Goal: Task Accomplishment & Management: Use online tool/utility

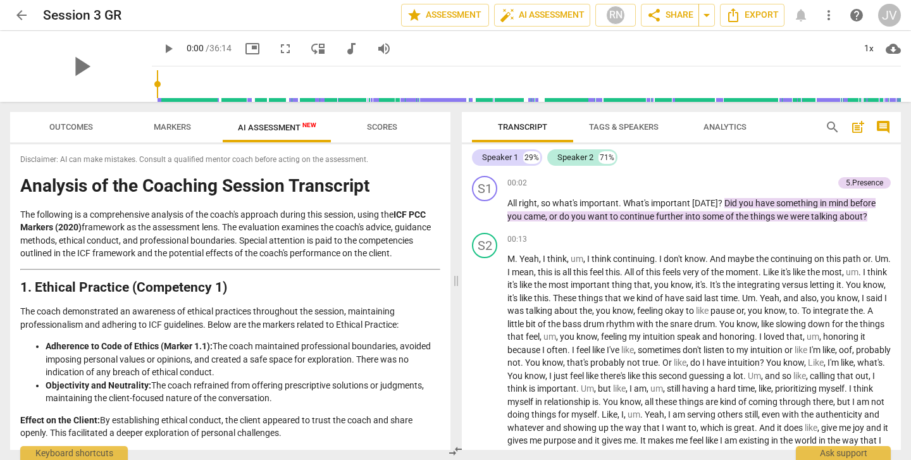
scroll to position [1861, 0]
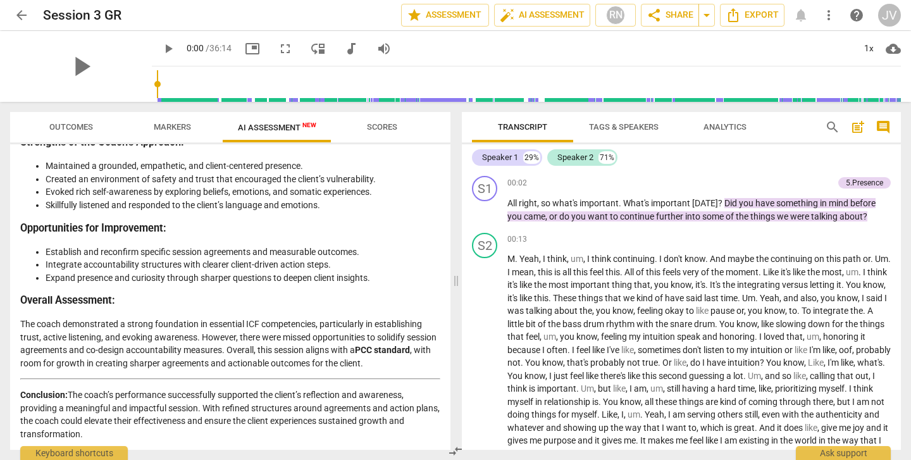
click at [24, 13] on span "arrow_back" at bounding box center [21, 15] width 15 height 15
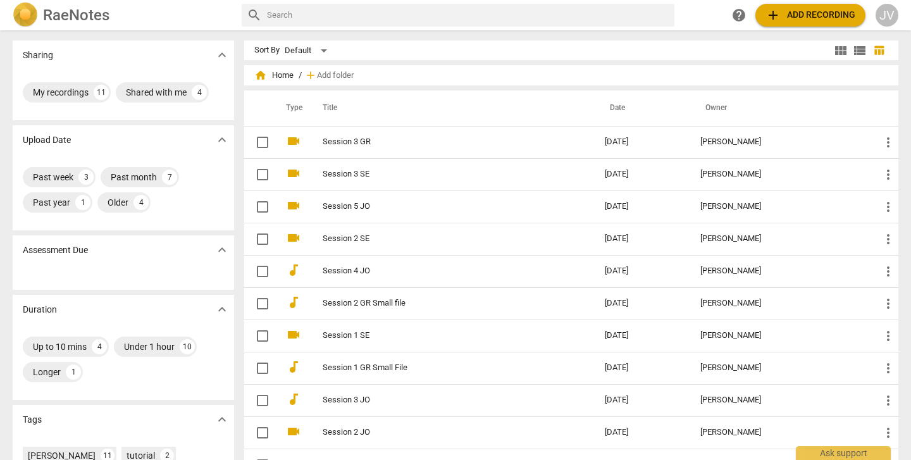
click at [811, 13] on span "add Add recording" at bounding box center [810, 15] width 90 height 15
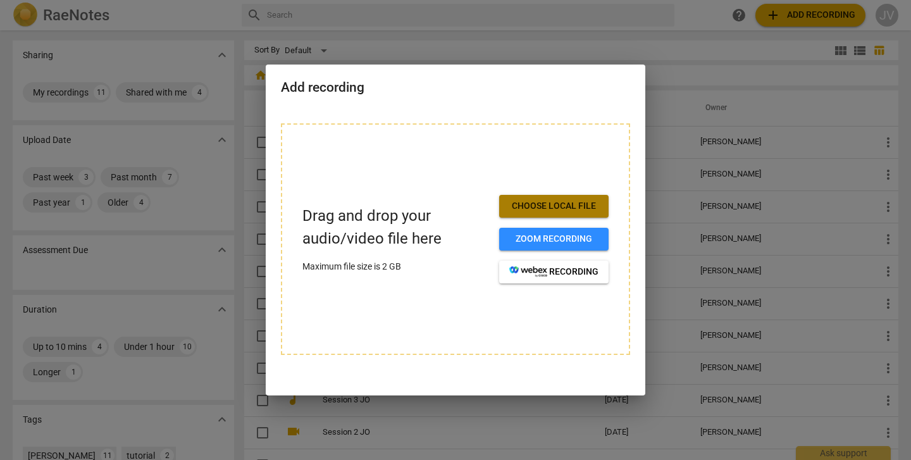
click at [579, 204] on span "Choose local file" at bounding box center [553, 206] width 89 height 13
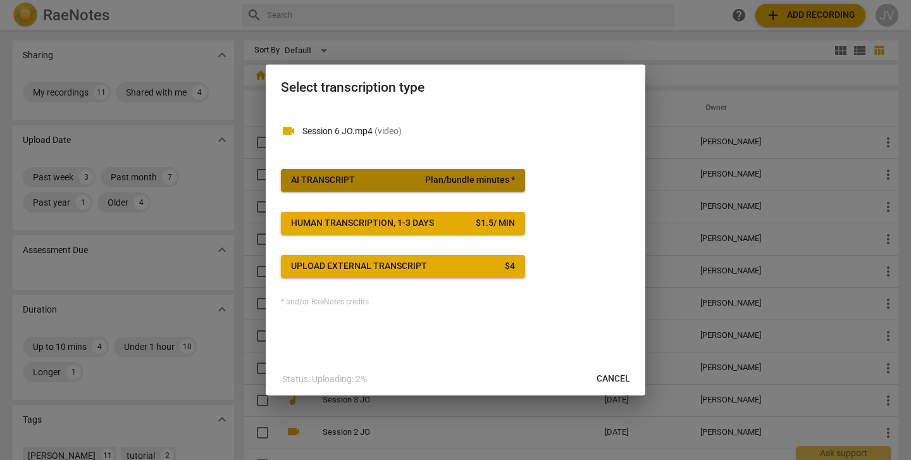
click at [499, 182] on span "Plan/bundle minutes *" at bounding box center [470, 180] width 90 height 13
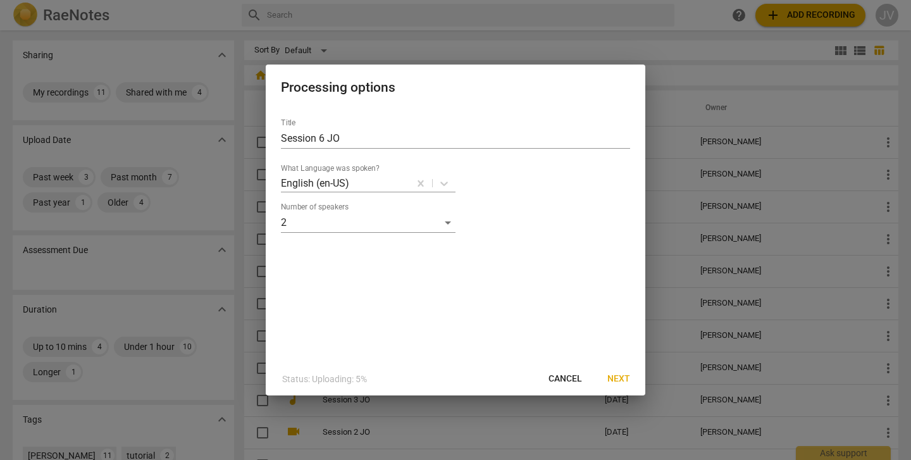
click at [621, 378] on span "Next" at bounding box center [618, 379] width 23 height 13
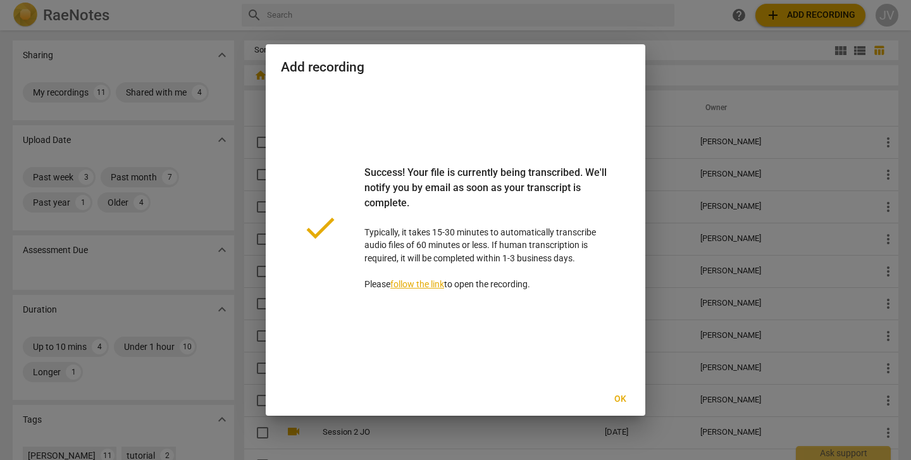
click at [620, 395] on span "Ok" at bounding box center [620, 399] width 20 height 13
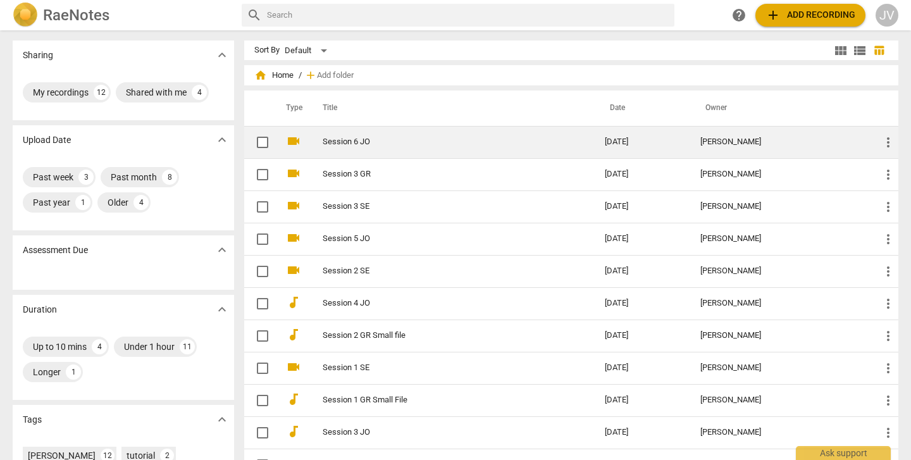
click at [407, 144] on link "Session 6 JO" at bounding box center [441, 141] width 237 height 9
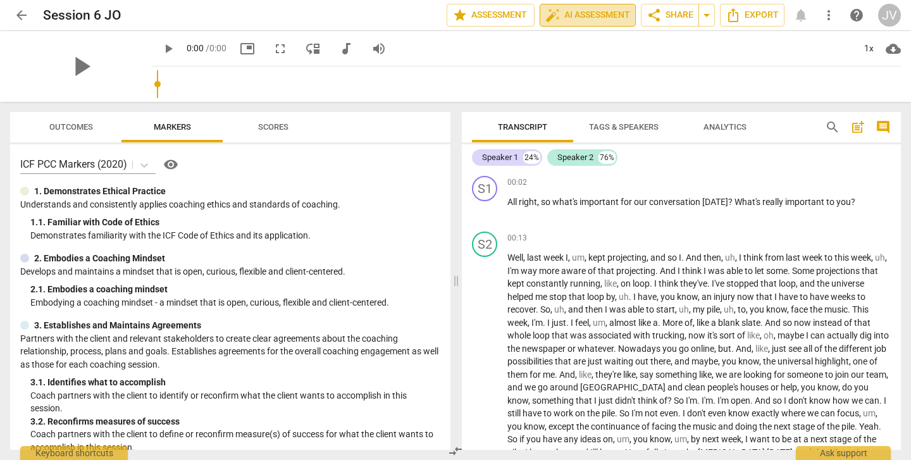
click at [578, 20] on span "auto_fix_high AI Assessment" at bounding box center [587, 15] width 85 height 15
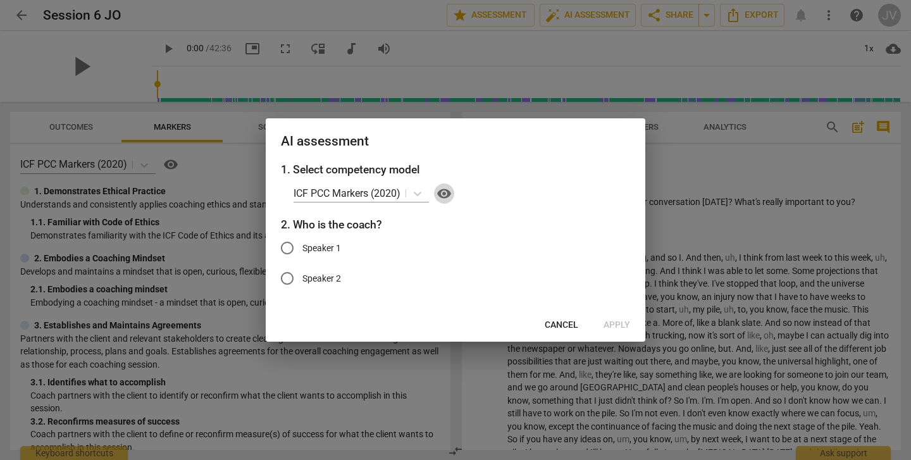
click at [448, 190] on span "visibility" at bounding box center [443, 193] width 15 height 15
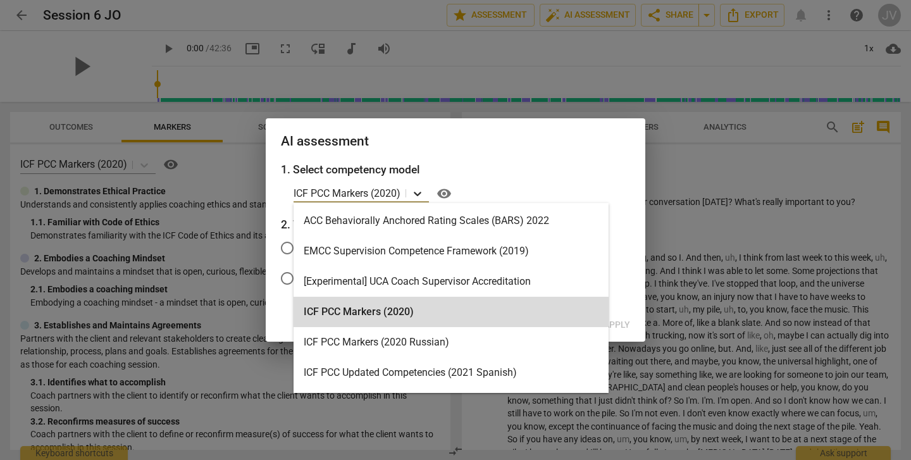
click at [420, 192] on icon at bounding box center [417, 193] width 13 height 13
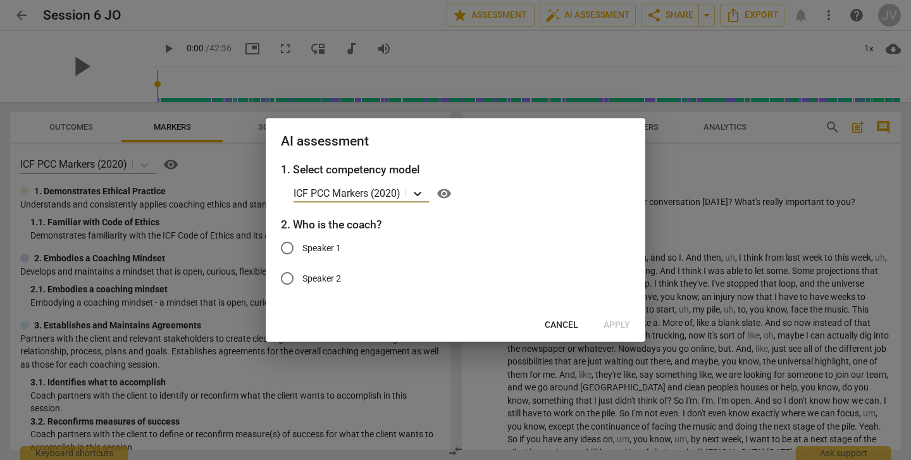
click at [421, 192] on icon at bounding box center [417, 193] width 13 height 13
click at [564, 324] on span "Cancel" at bounding box center [562, 325] width 34 height 13
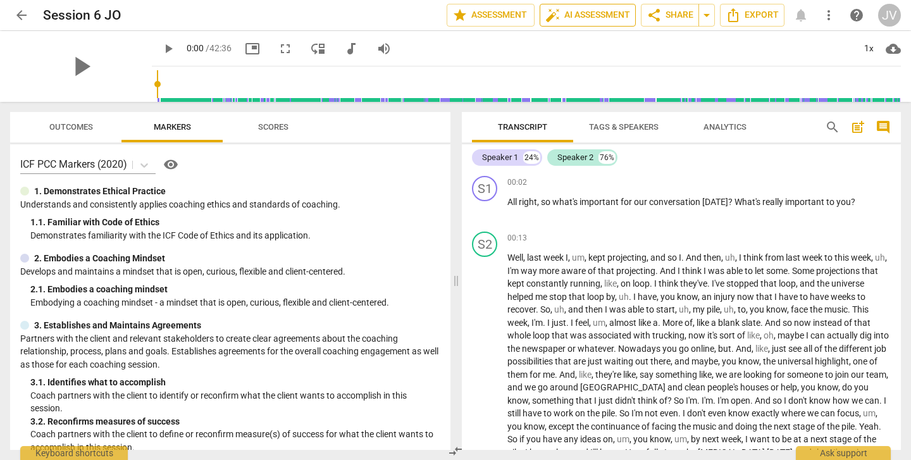
click at [587, 16] on span "auto_fix_high AI Assessment" at bounding box center [587, 15] width 85 height 15
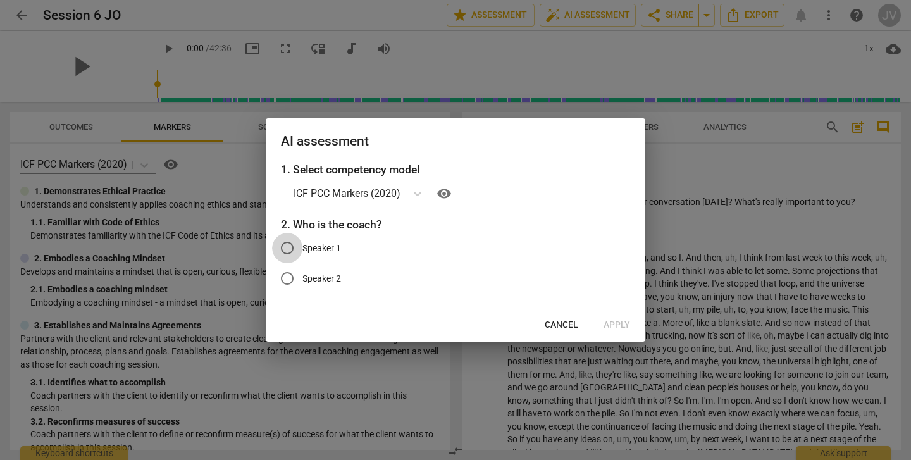
click at [292, 247] on input "Speaker 1" at bounding box center [287, 248] width 30 height 30
radio input "true"
click at [626, 318] on button "Apply" at bounding box center [616, 325] width 47 height 23
